Goal: Transaction & Acquisition: Download file/media

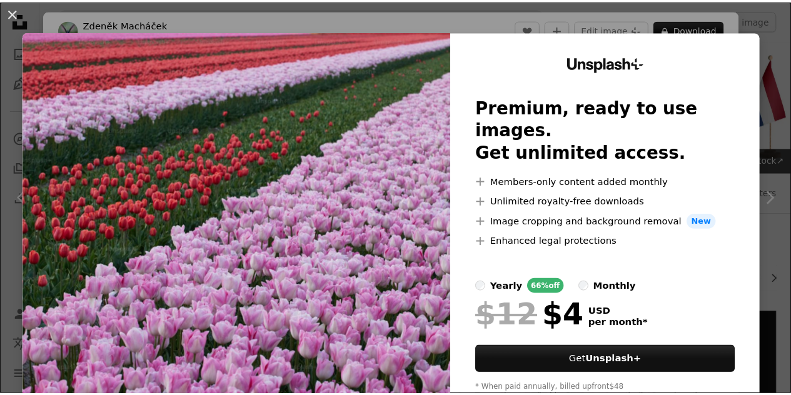
scroll to position [778, 0]
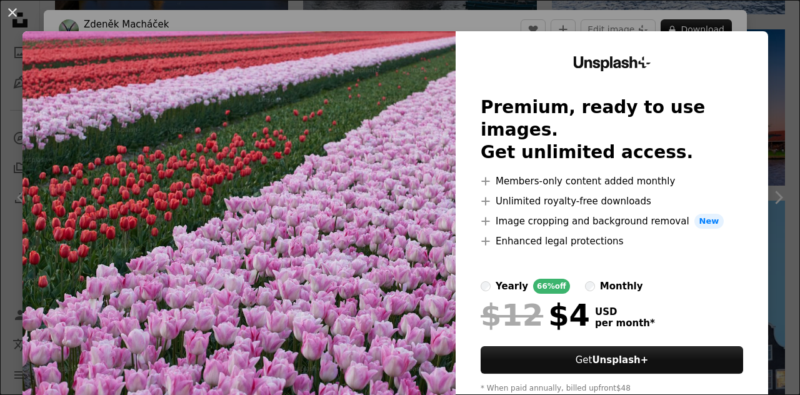
click at [770, 51] on div "An X shape Unsplash+ Premium, ready to use images. Get unlimited access. A plus…" at bounding box center [400, 197] width 800 height 395
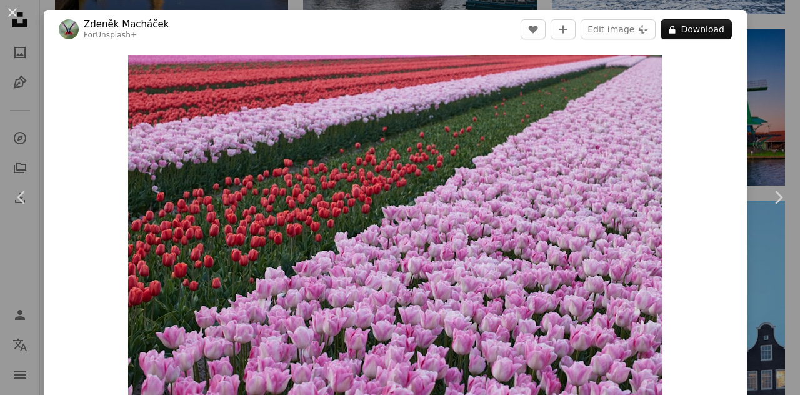
click at [742, 31] on div "An X shape Chevron left Chevron right [PERSON_NAME] For Unsplash+ A heart A plu…" at bounding box center [400, 197] width 800 height 395
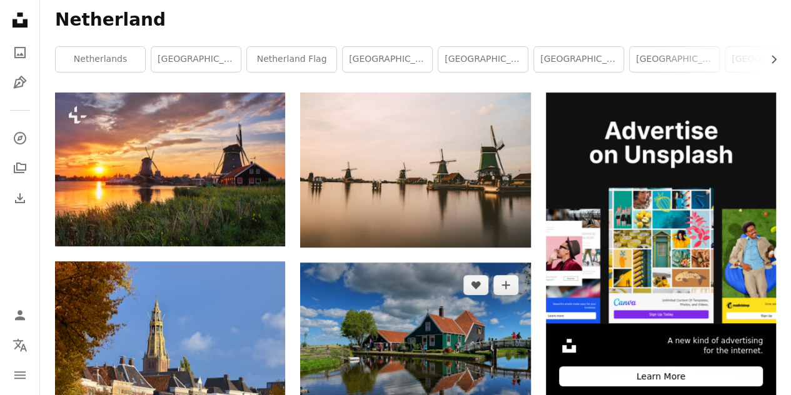
scroll to position [219, 0]
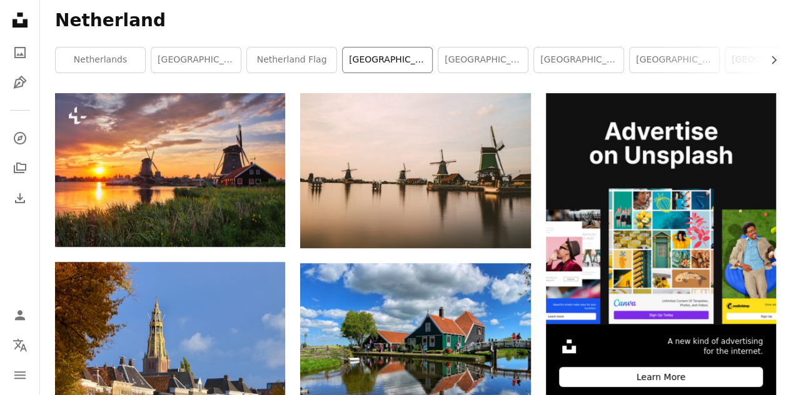
click at [402, 59] on link "[GEOGRAPHIC_DATA]" at bounding box center [387, 60] width 89 height 25
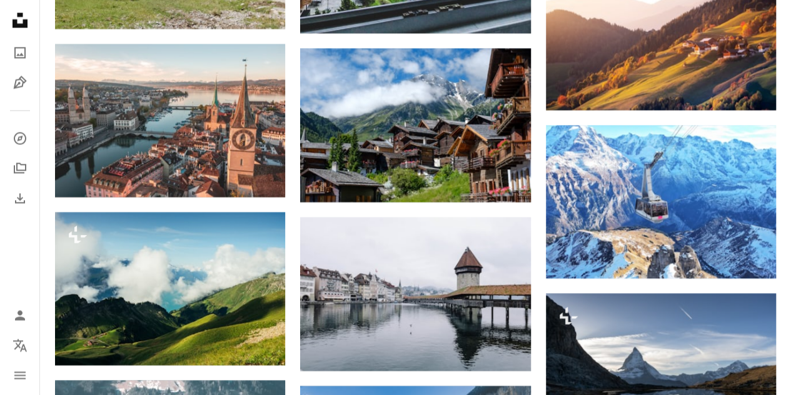
scroll to position [1093, 0]
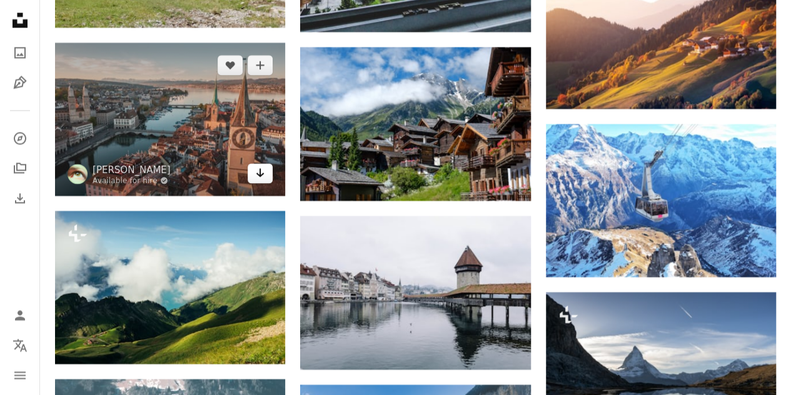
click at [258, 171] on icon "Arrow pointing down" at bounding box center [260, 172] width 10 height 15
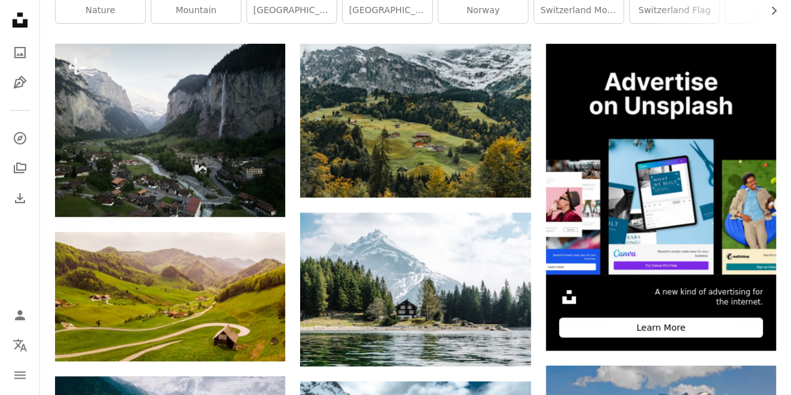
scroll to position [0, 0]
